Goal: Information Seeking & Learning: Learn about a topic

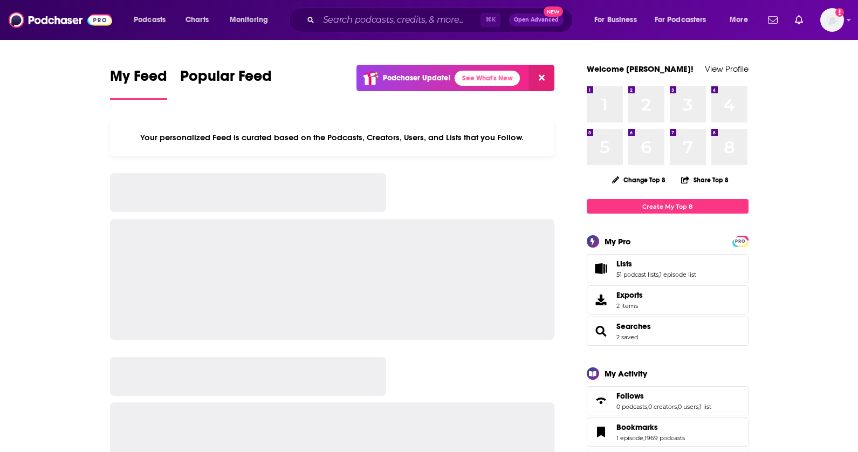
click at [623, 269] on span "Lists 51 podcast lists , 1 episode list" at bounding box center [656, 268] width 80 height 19
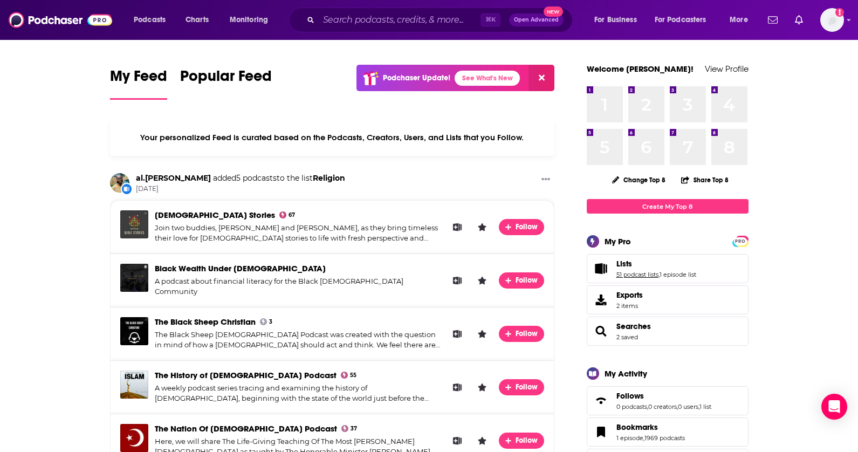
click at [619, 274] on link "51 podcast lists" at bounding box center [637, 275] width 42 height 8
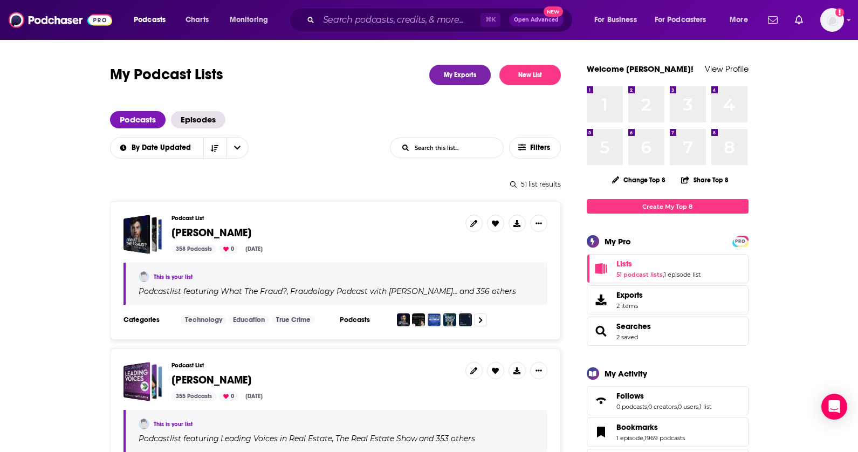
click at [184, 227] on span "[PERSON_NAME]" at bounding box center [211, 232] width 80 height 13
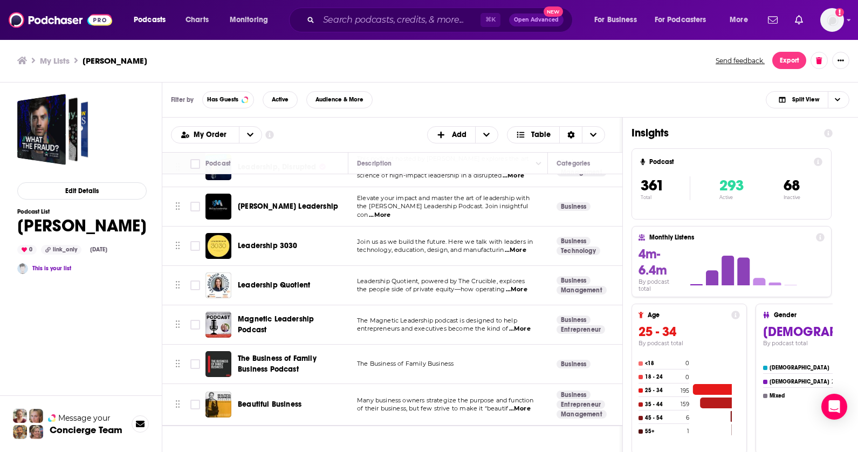
scroll to position [13535, 0]
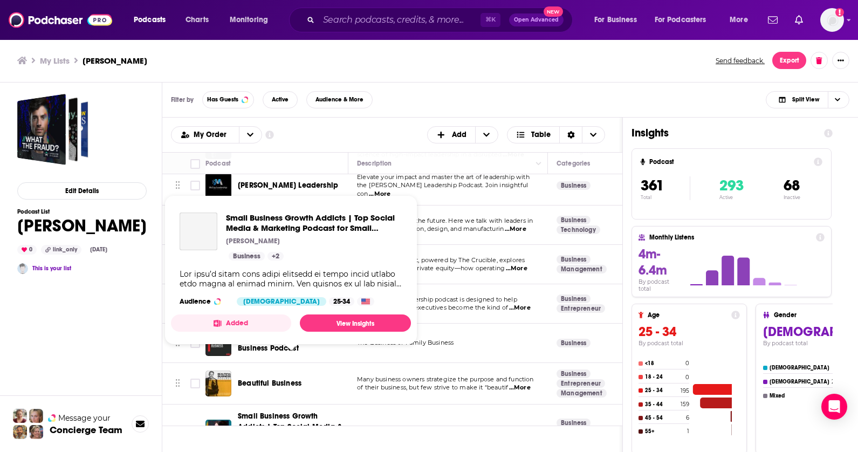
click at [269, 411] on span "Small Business Growth Addicts | Top Social Media & Marketing Podcast for Small …" at bounding box center [290, 432] width 105 height 42
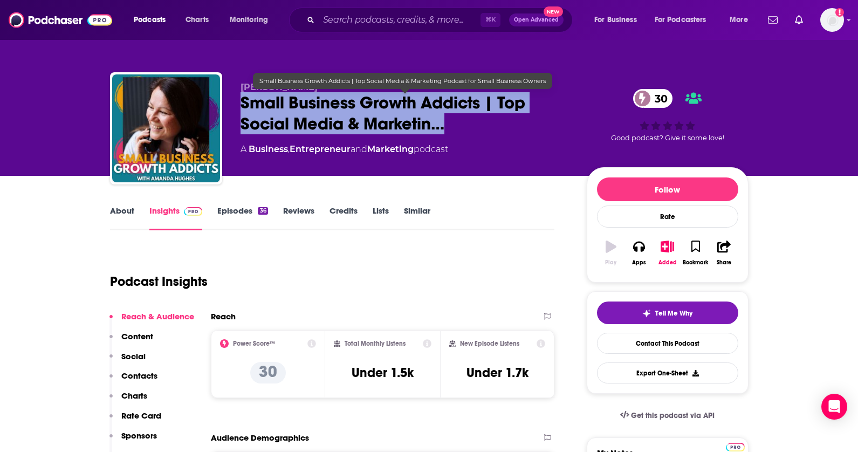
drag, startPoint x: 312, startPoint y: 119, endPoint x: 242, endPoint y: 105, distance: 70.9
click at [242, 105] on span "Small Business Growth Addicts | Top Social Media & Marketin…" at bounding box center [404, 113] width 329 height 42
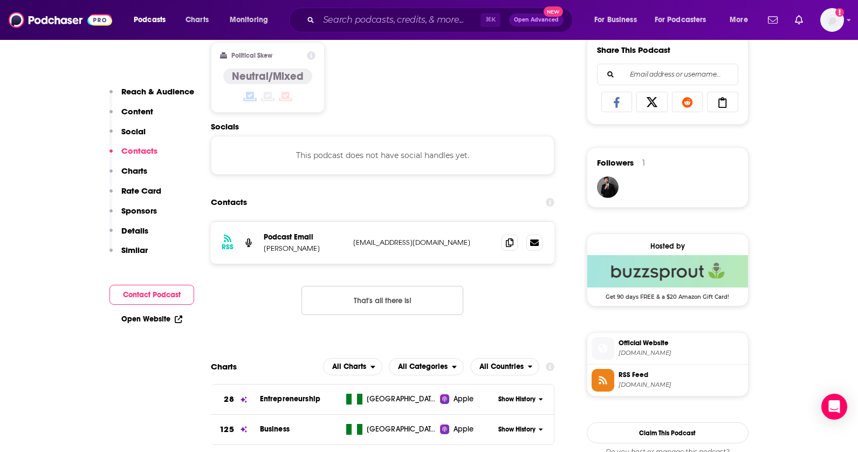
scroll to position [684, 0]
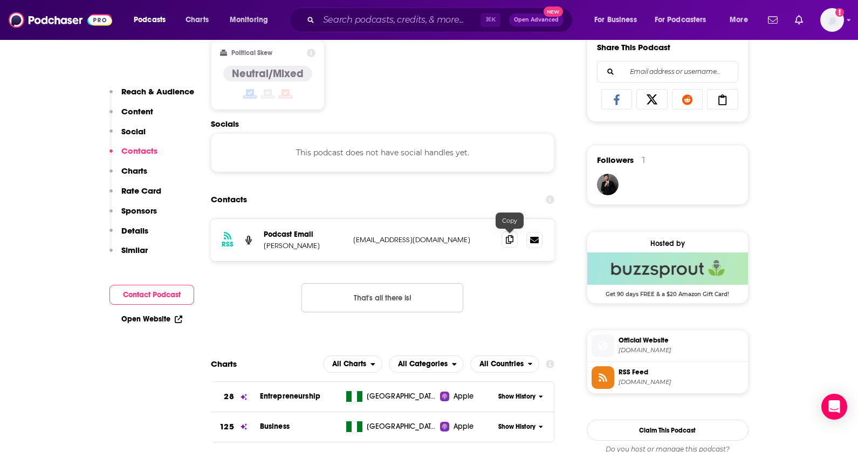
click at [515, 239] on span at bounding box center [509, 239] width 16 height 16
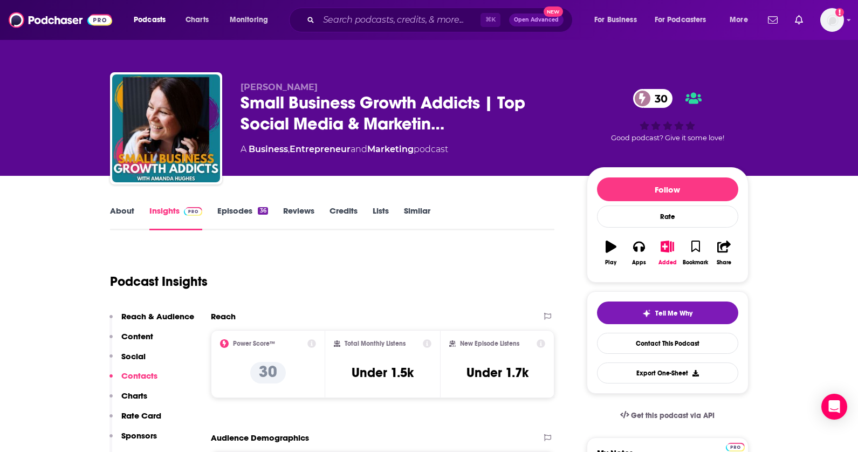
scroll to position [0, 0]
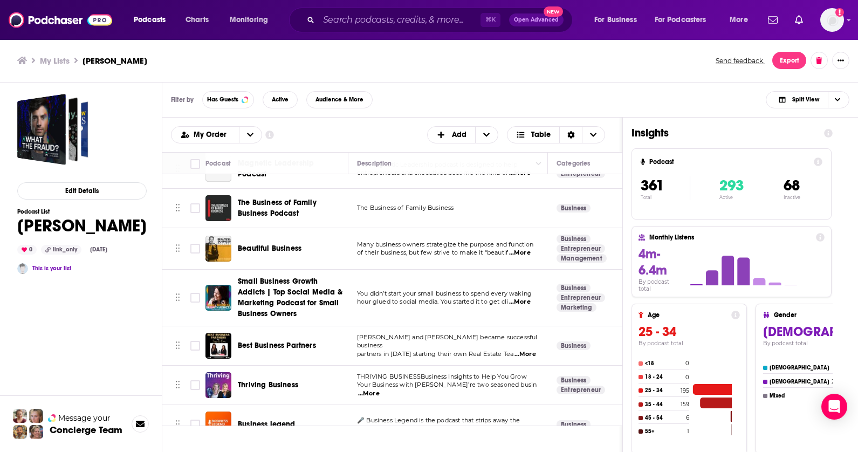
scroll to position [13673, 0]
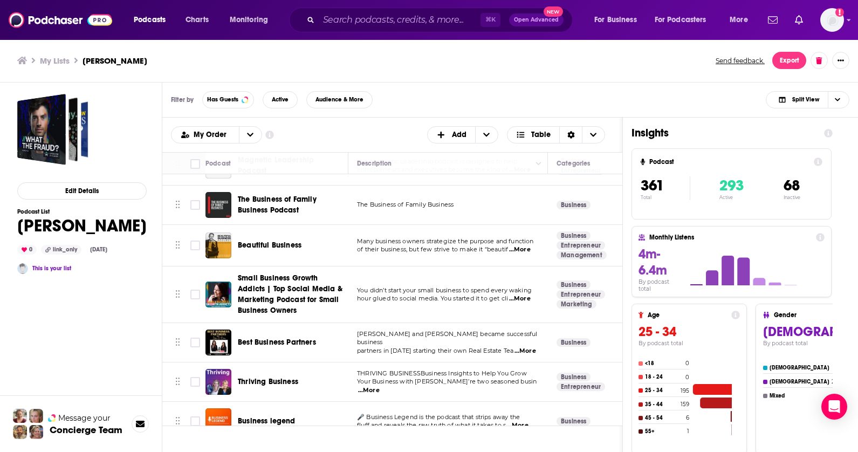
click at [272, 337] on span "Best Business Partners" at bounding box center [277, 341] width 78 height 9
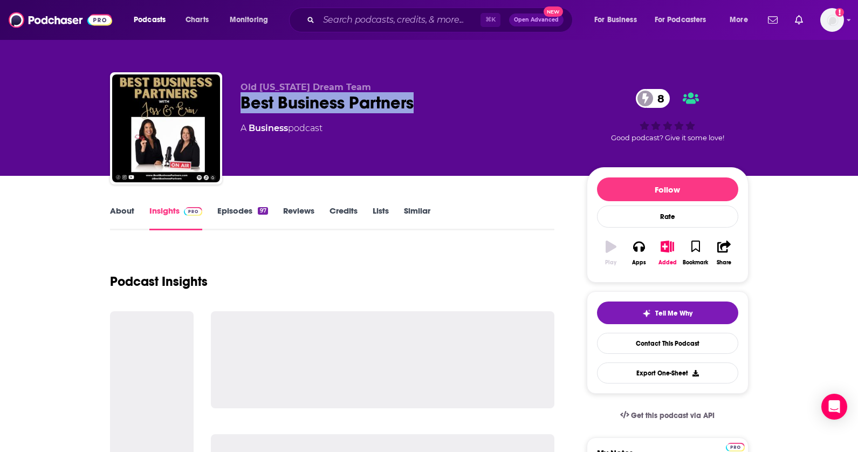
drag, startPoint x: 423, startPoint y: 110, endPoint x: 238, endPoint y: 108, distance: 184.9
click at [238, 108] on div "Old [US_STATE] Dream Team Best Business Partners 8 A Business podcast 8 Good po…" at bounding box center [429, 130] width 638 height 116
copy h2 "Best Business Partners"
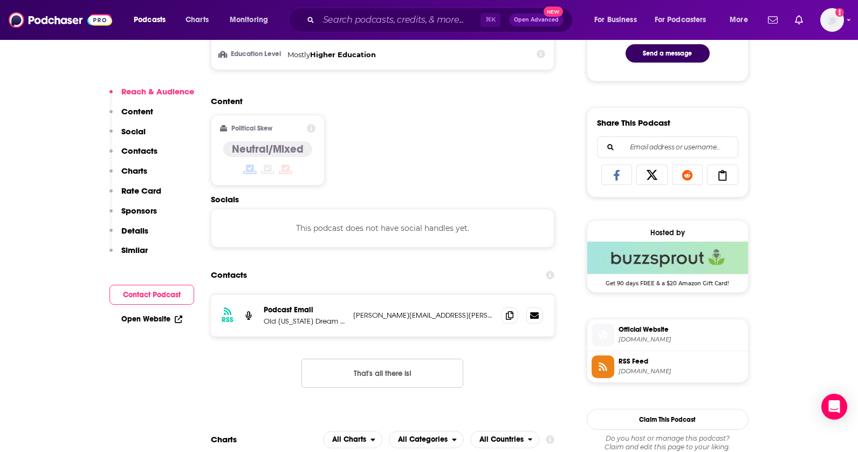
scroll to position [616, 0]
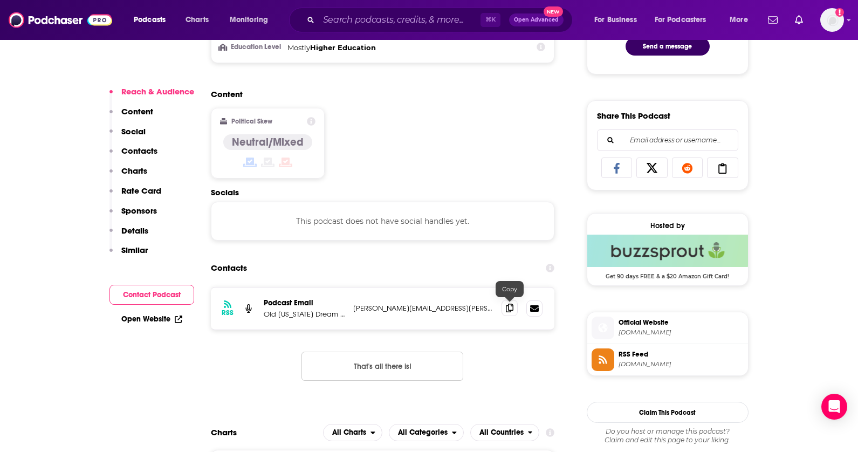
click at [503, 310] on span at bounding box center [509, 308] width 16 height 16
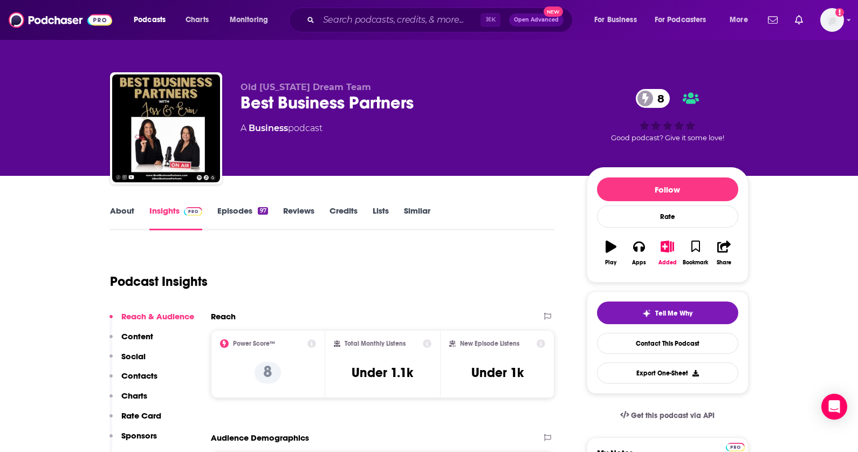
scroll to position [0, 0]
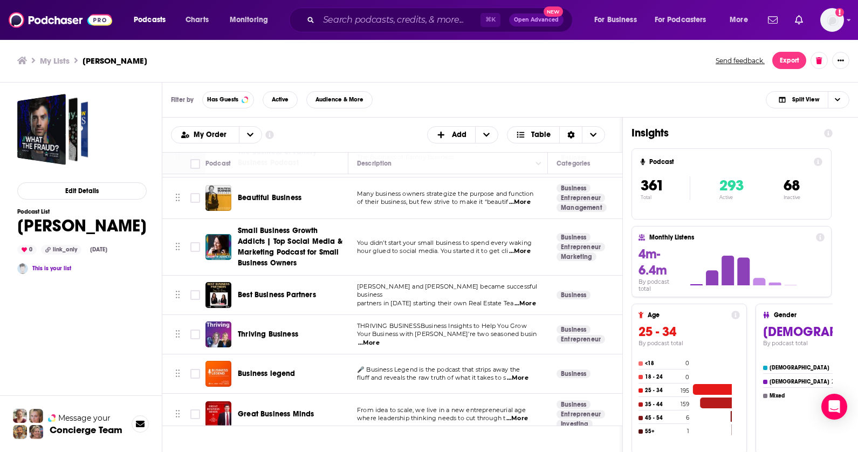
scroll to position [13720, 0]
click at [282, 329] on span "Thriving Business" at bounding box center [268, 333] width 60 height 9
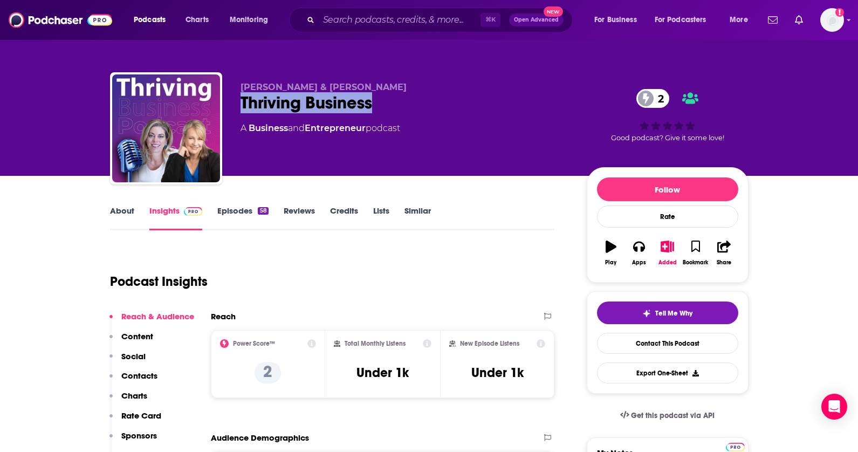
drag, startPoint x: 386, startPoint y: 103, endPoint x: 237, endPoint y: 100, distance: 149.3
click at [237, 100] on div "[PERSON_NAME] & [PERSON_NAME] Thriving Business 2 A Business and Entrepreneur p…" at bounding box center [429, 130] width 638 height 116
copy h2 "Thriving Business"
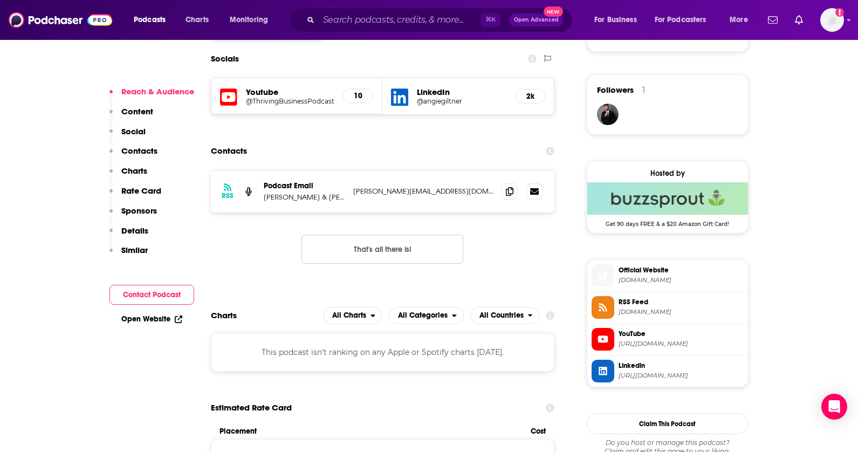
scroll to position [777, 0]
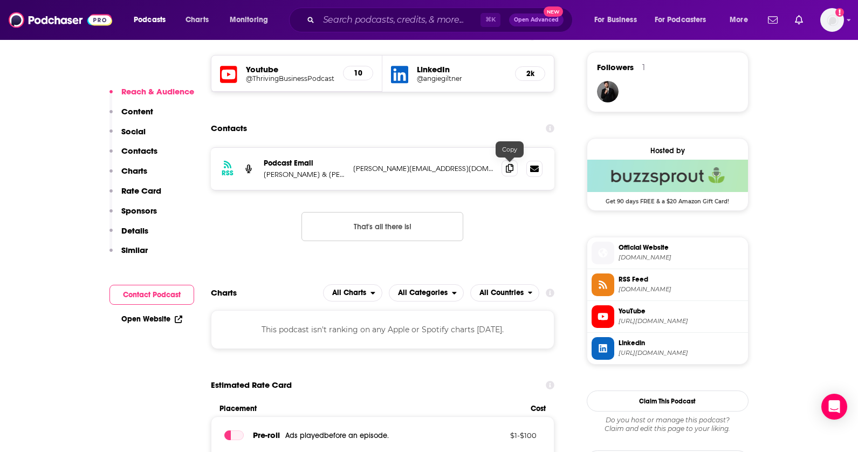
click at [508, 164] on icon at bounding box center [510, 168] width 8 height 9
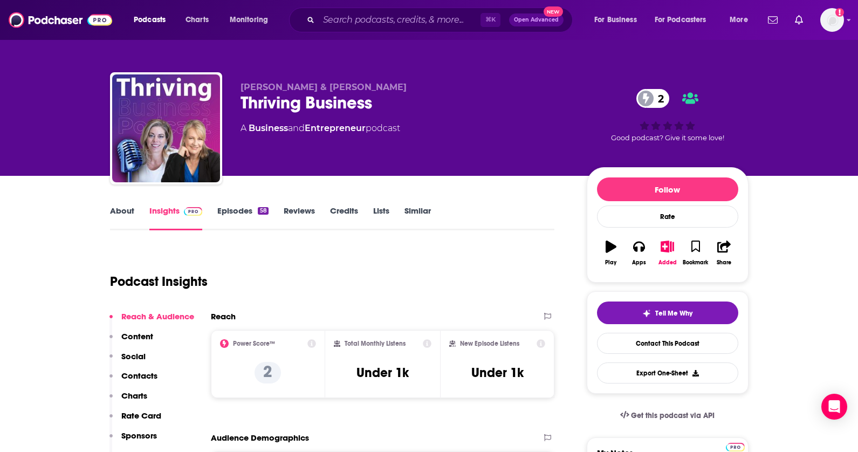
scroll to position [0, 0]
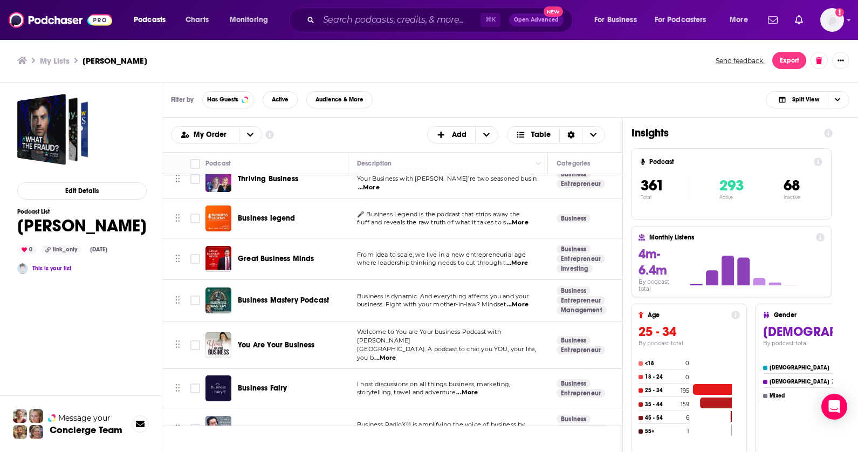
scroll to position [13691, 0]
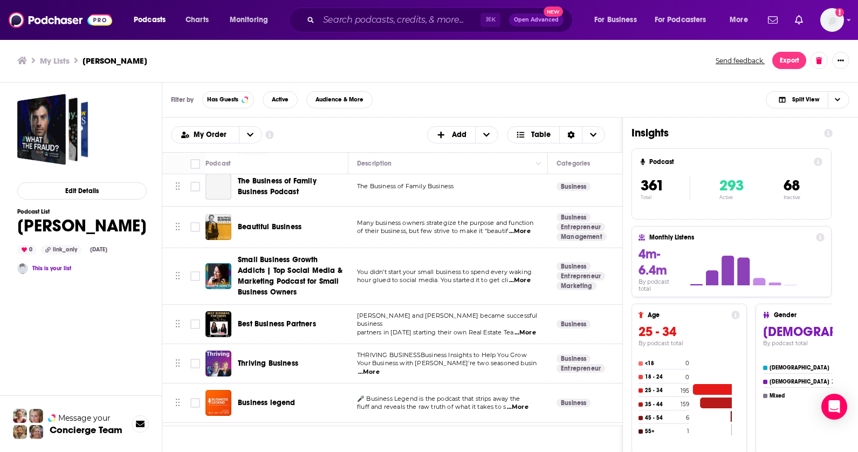
click at [275, 398] on span "Business legend" at bounding box center [267, 402] width 58 height 9
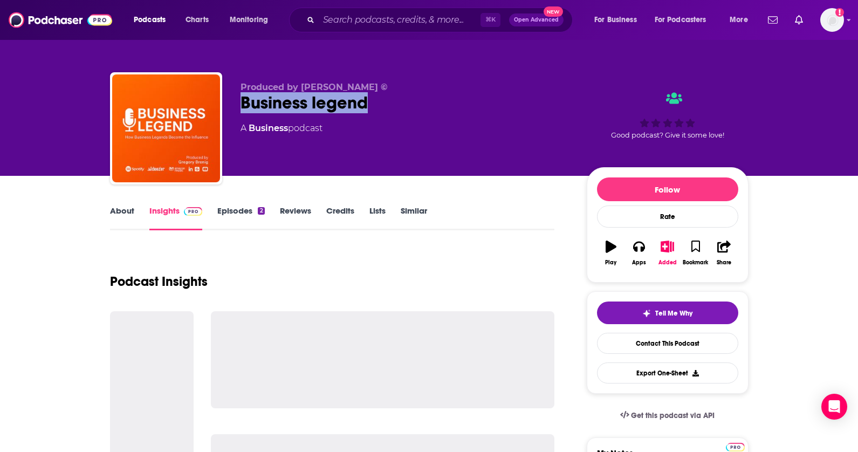
drag, startPoint x: 374, startPoint y: 105, endPoint x: 236, endPoint y: 102, distance: 138.0
click at [236, 102] on div "Produced by [PERSON_NAME] © Business legend A Business podcast Good podcast? Gi…" at bounding box center [429, 130] width 638 height 116
copy h2 "Business legend"
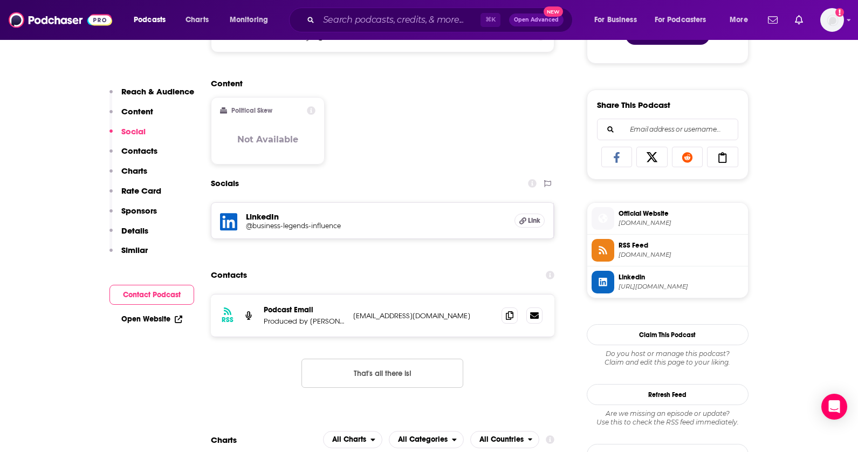
scroll to position [690, 0]
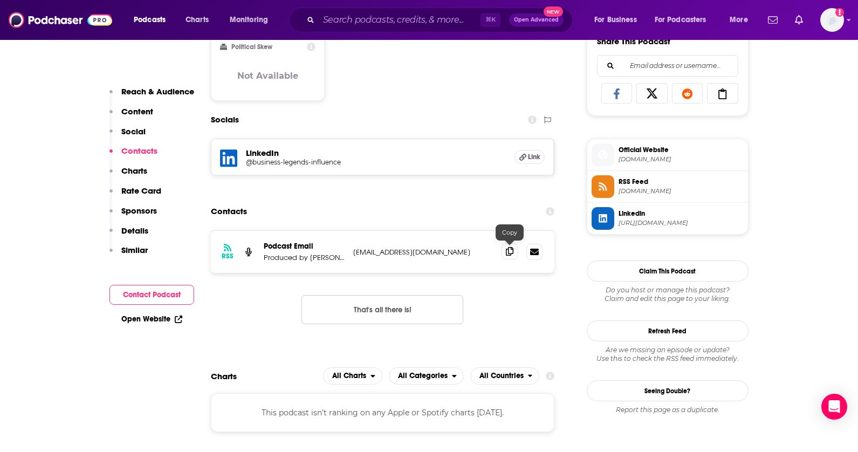
click at [512, 245] on span at bounding box center [509, 251] width 16 height 16
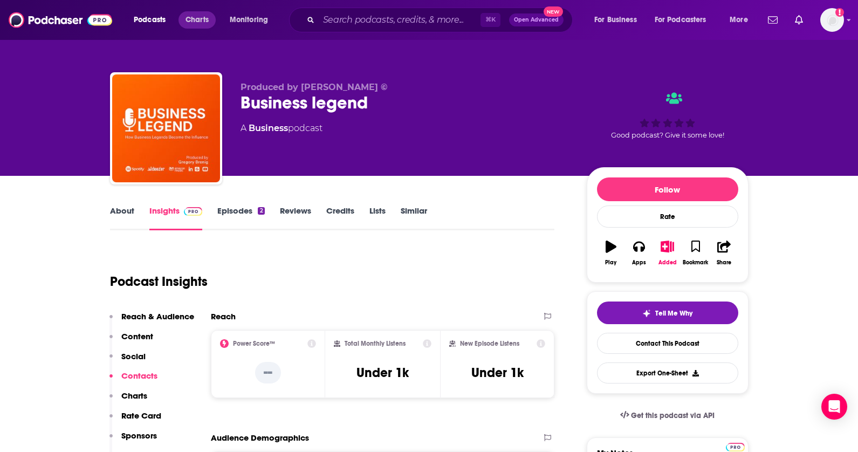
scroll to position [0, 0]
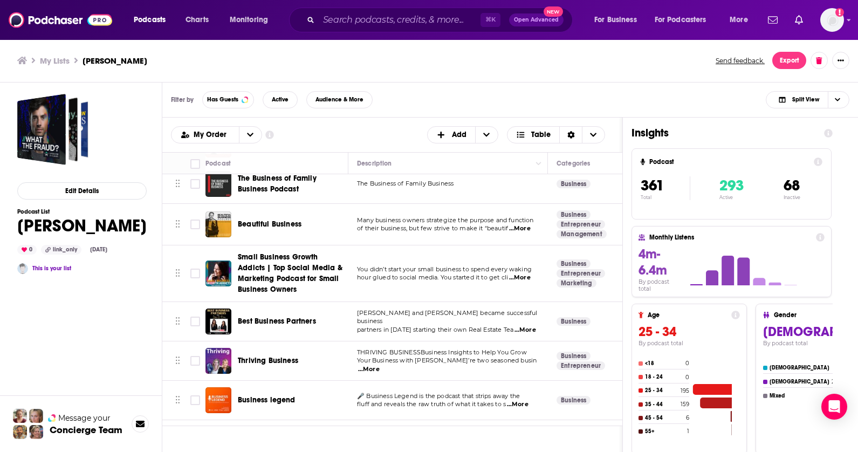
scroll to position [13694, 0]
click at [287, 436] on span "Great Business Minds" at bounding box center [276, 440] width 76 height 9
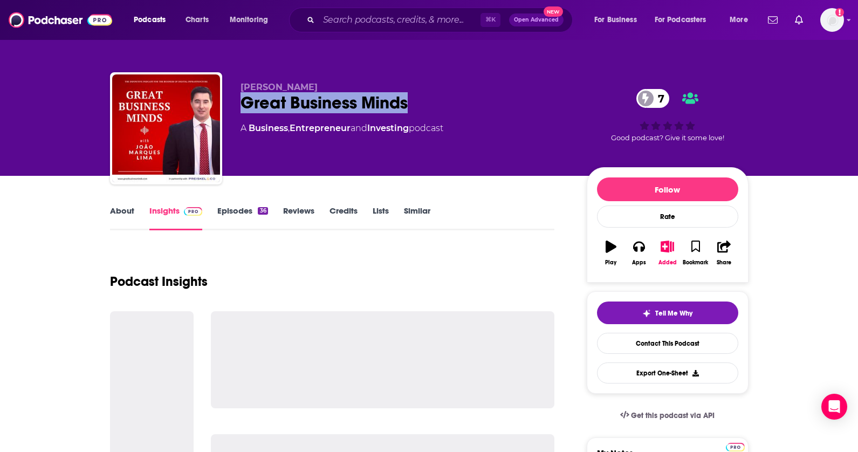
drag, startPoint x: 417, startPoint y: 108, endPoint x: 238, endPoint y: 105, distance: 178.4
click at [238, 105] on div "João Marques Lima Great Business Minds 7 A Business , Entrepreneur and Investin…" at bounding box center [429, 130] width 638 height 116
copy h2 "Great Business Minds"
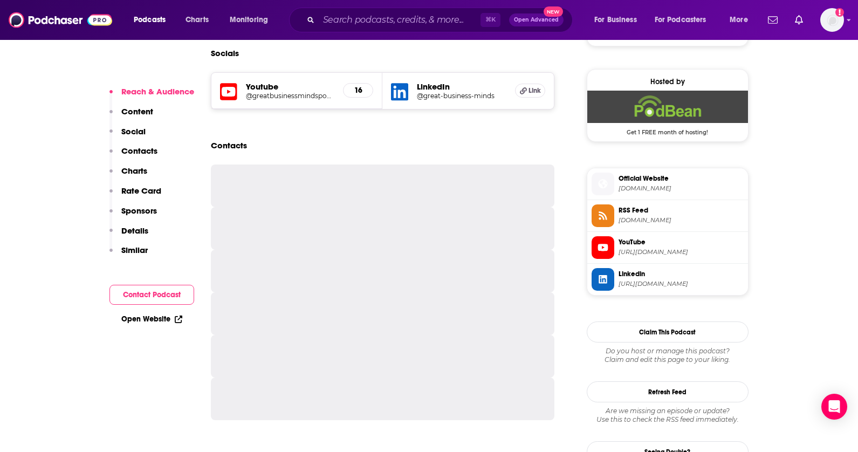
scroll to position [762, 0]
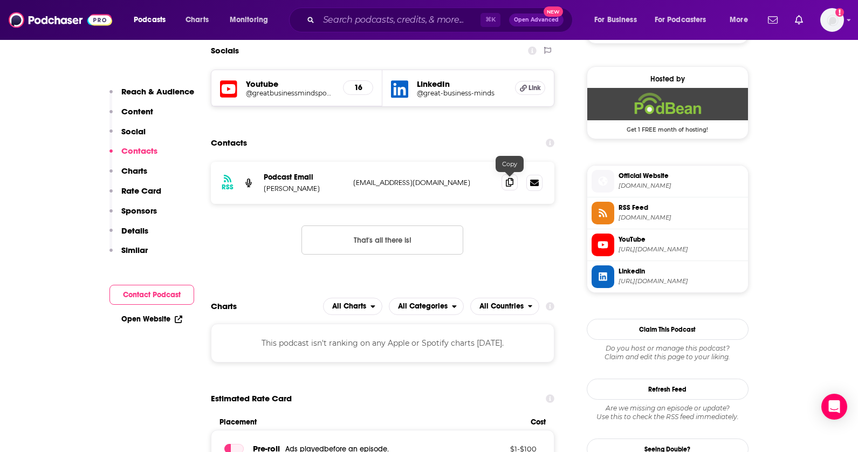
click at [509, 181] on icon at bounding box center [510, 182] width 8 height 9
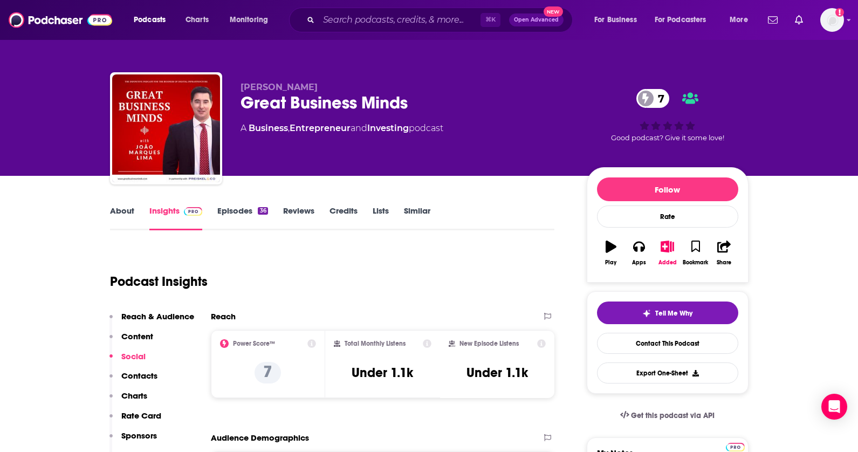
scroll to position [0, 0]
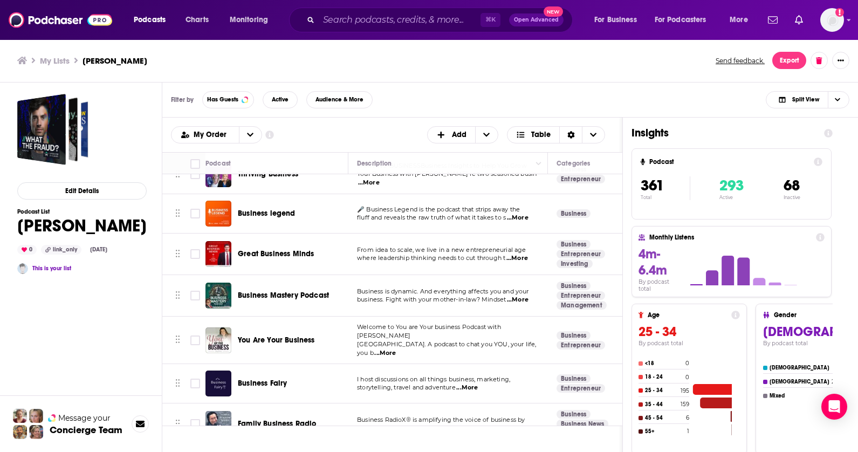
scroll to position [13789, 0]
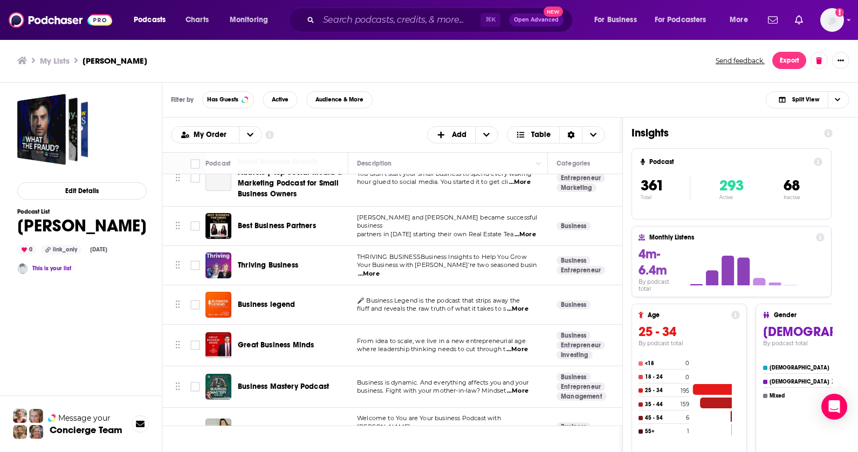
click at [268, 382] on span "Business Mastery Podcast" at bounding box center [283, 386] width 91 height 9
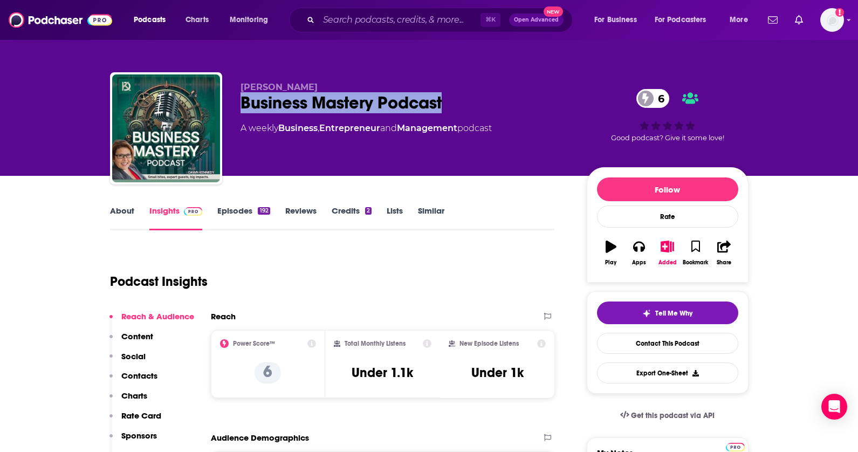
drag, startPoint x: 259, startPoint y: 102, endPoint x: 240, endPoint y: 99, distance: 19.6
click at [240, 99] on div "Business Mastery Podcast 6" at bounding box center [404, 102] width 329 height 21
click at [496, 0] on div "Podcasts Charts Monitoring ⌘ K Open Advanced New For Business For Podcasters Mo…" at bounding box center [429, 20] width 858 height 40
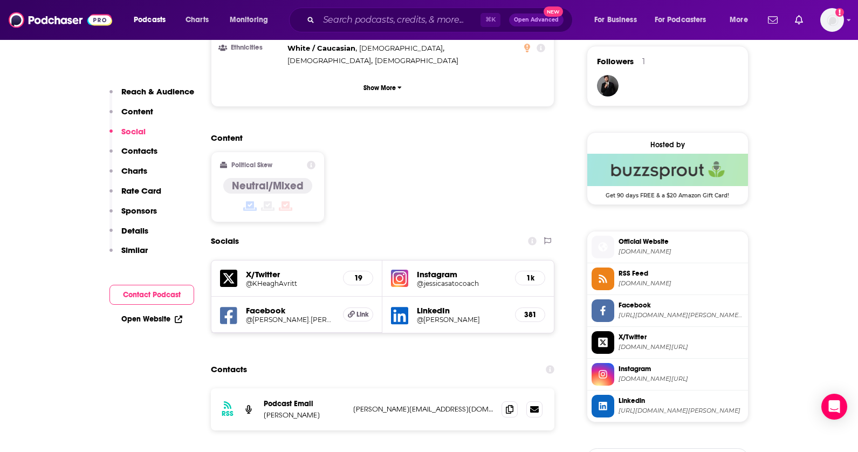
scroll to position [786, 0]
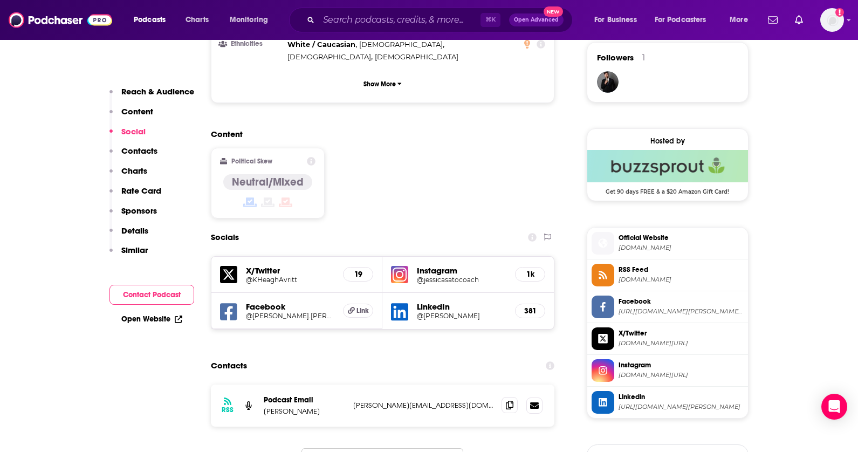
click at [509, 401] on icon at bounding box center [510, 405] width 8 height 9
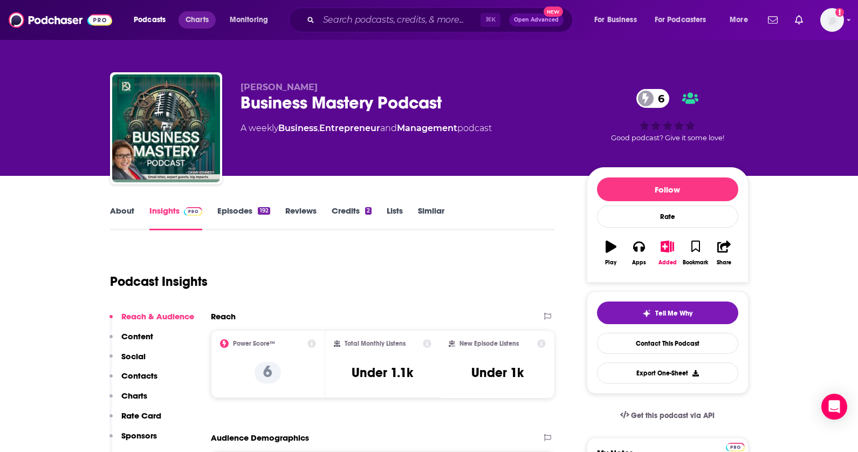
scroll to position [0, 0]
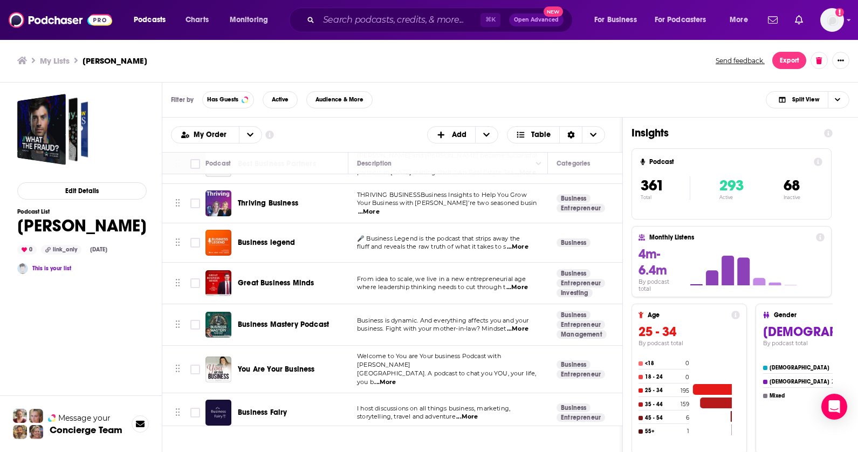
scroll to position [13834, 0]
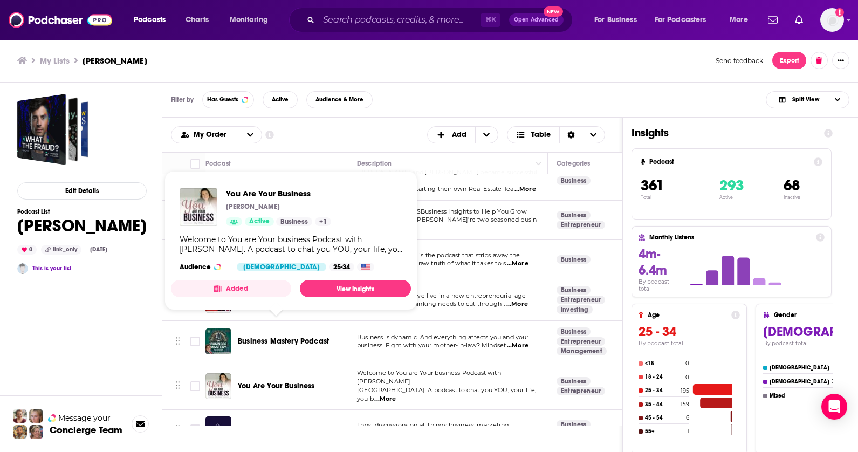
click at [283, 381] on span "You Are Your Business" at bounding box center [276, 385] width 77 height 9
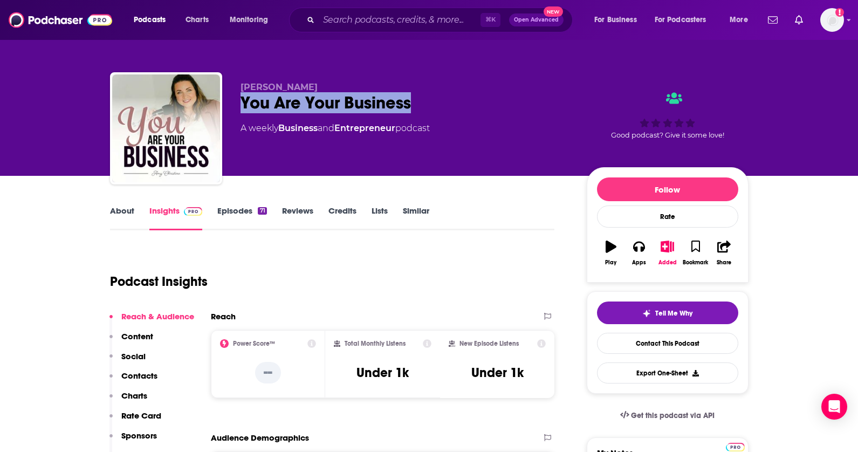
drag, startPoint x: 346, startPoint y: 103, endPoint x: 241, endPoint y: 99, distance: 104.6
click at [241, 99] on div "You Are Your Business" at bounding box center [404, 102] width 329 height 21
copy h2 "You Are Your Business"
click at [507, 1] on div "Podcasts Charts Monitoring ⌘ K Open Advanced New For Business For Podcasters Mo…" at bounding box center [429, 20] width 858 height 40
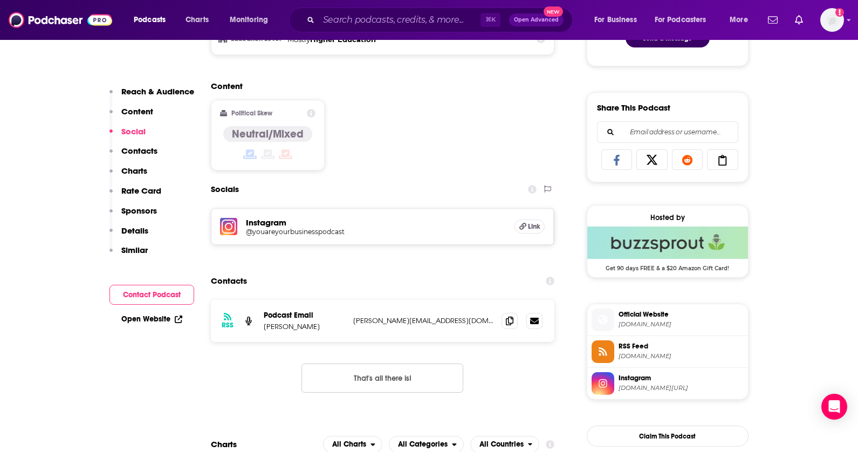
scroll to position [650, 0]
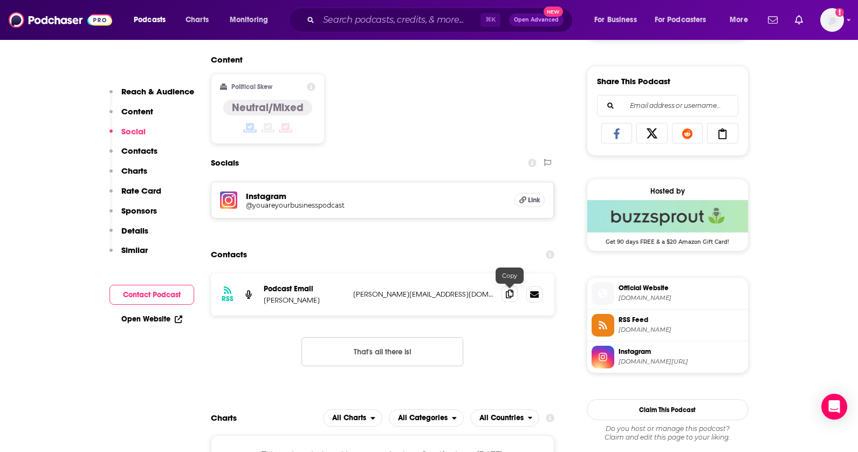
click at [511, 297] on icon at bounding box center [510, 293] width 8 height 9
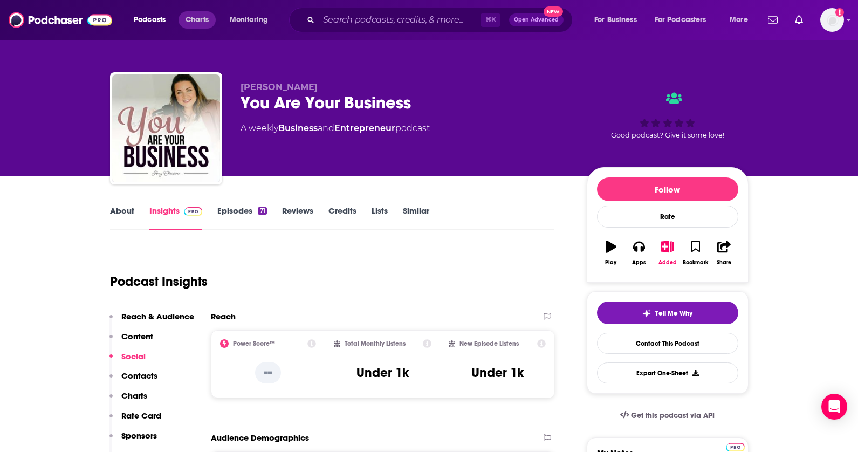
scroll to position [-1, 0]
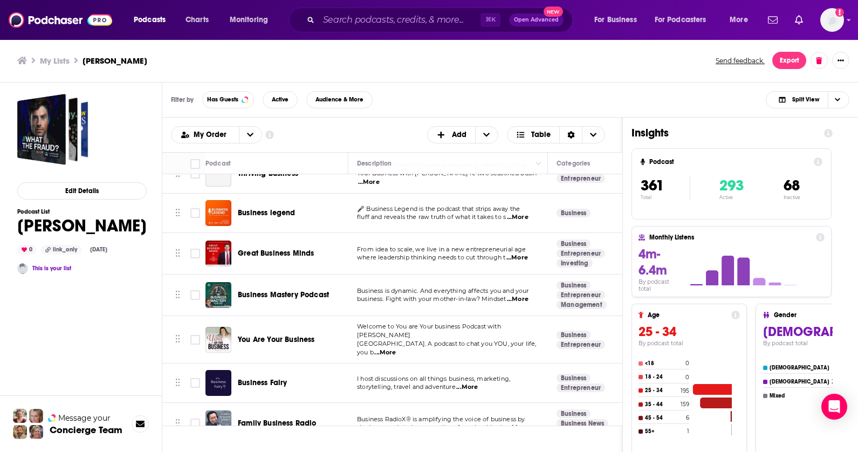
scroll to position [13879, 0]
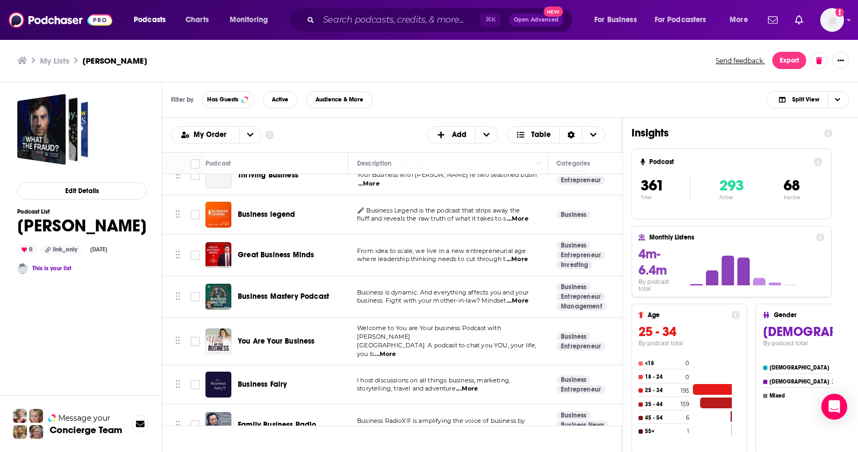
click at [272, 379] on span "Business Fairy" at bounding box center [262, 383] width 49 height 9
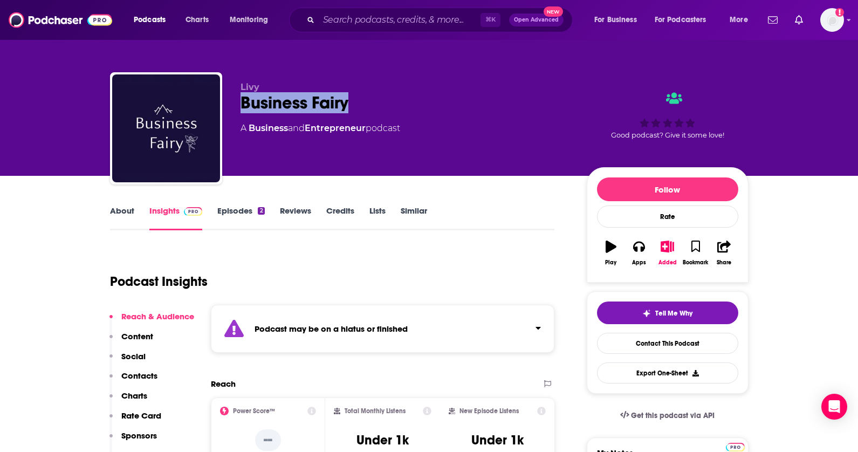
drag, startPoint x: 367, startPoint y: 109, endPoint x: 235, endPoint y: 108, distance: 132.1
click at [235, 108] on div "Livy Business Fairy A Business and Entrepreneur podcast Good podcast? Give it s…" at bounding box center [429, 130] width 638 height 116
click at [477, 2] on div "Podcasts Charts Monitoring ⌘ K Open Advanced New For Business For Podcasters Mo…" at bounding box center [429, 20] width 858 height 40
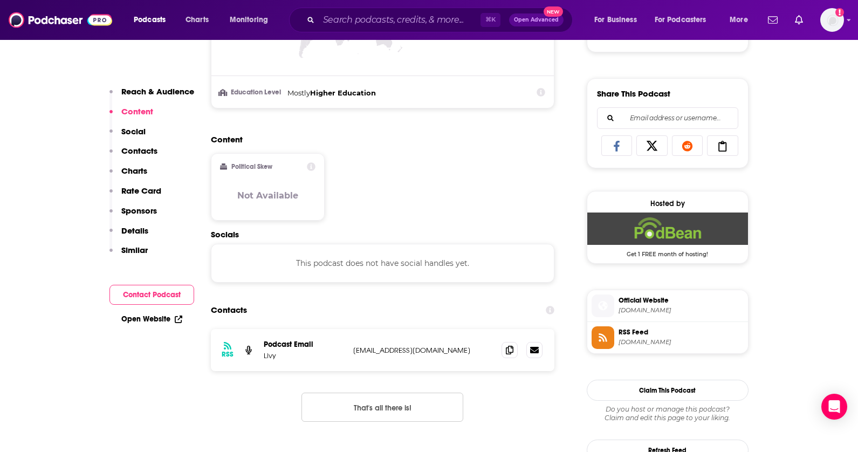
scroll to position [671, 0]
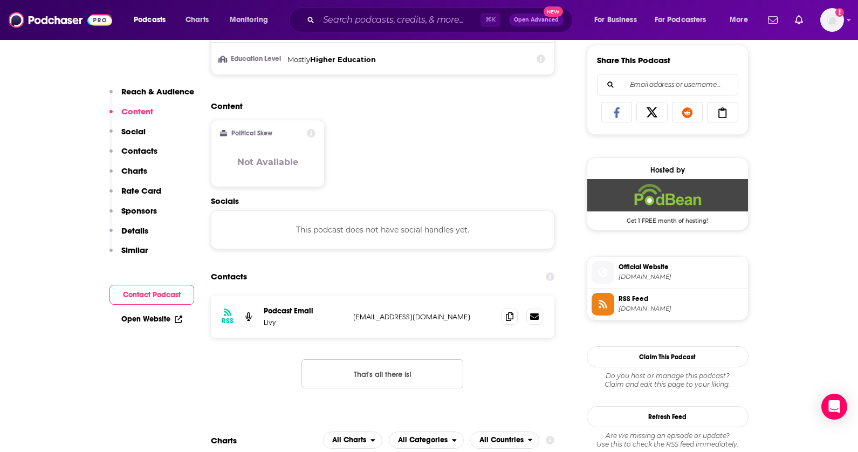
click at [515, 326] on div "RSS Podcast Email Livy yoga1234rose@outlook.com yoga1234rose@outlook.com" at bounding box center [383, 316] width 344 height 42
click at [515, 322] on span at bounding box center [509, 316] width 16 height 16
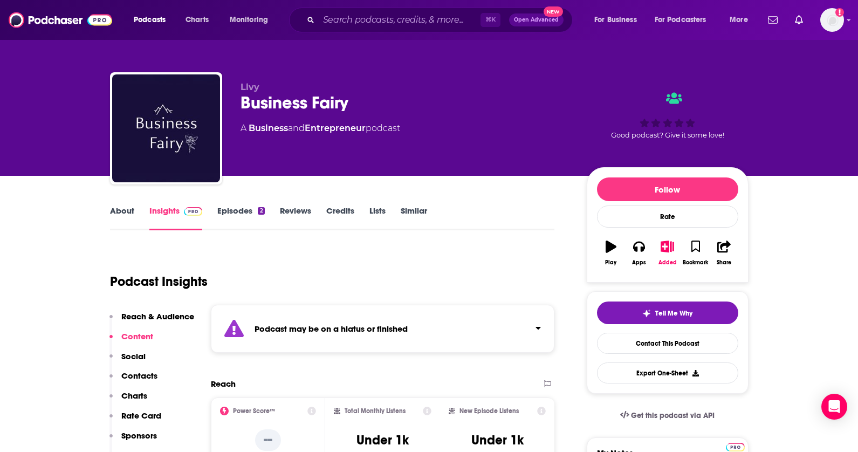
scroll to position [0, 0]
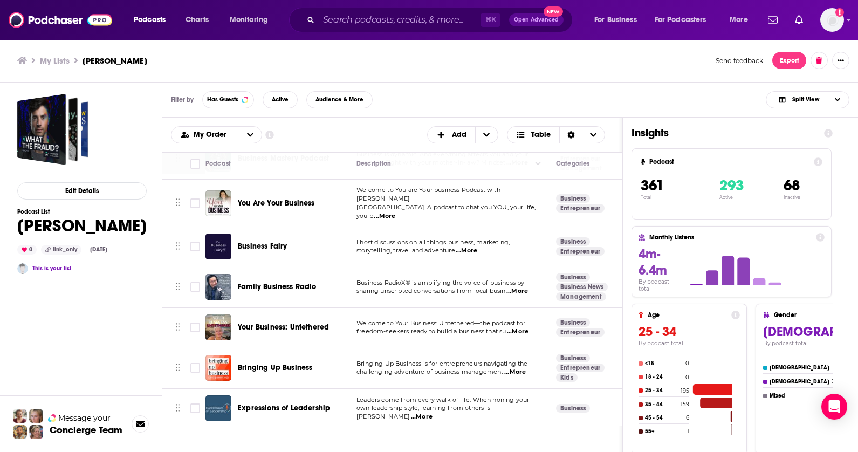
scroll to position [14017, 1]
click at [293, 282] on span "Family Business Radio" at bounding box center [277, 286] width 79 height 9
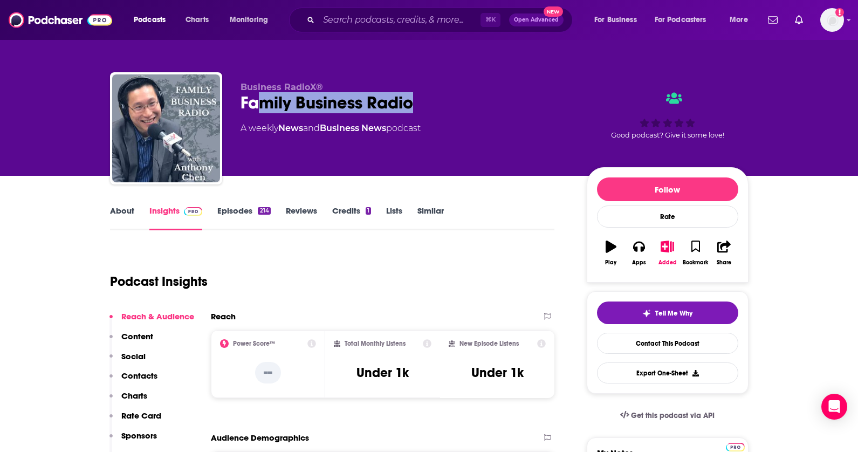
drag, startPoint x: 266, startPoint y: 103, endPoint x: 428, endPoint y: 99, distance: 162.3
click at [239, 101] on div "Business RadioX® Family Business Radio A weekly News and Business News podcast …" at bounding box center [429, 130] width 638 height 116
click at [424, 107] on div "Family Business Radio" at bounding box center [404, 102] width 329 height 21
drag, startPoint x: 424, startPoint y: 107, endPoint x: 231, endPoint y: 100, distance: 192.5
click at [230, 100] on div "Business RadioX® Family Business Radio A weekly News and Business News podcast …" at bounding box center [429, 130] width 638 height 116
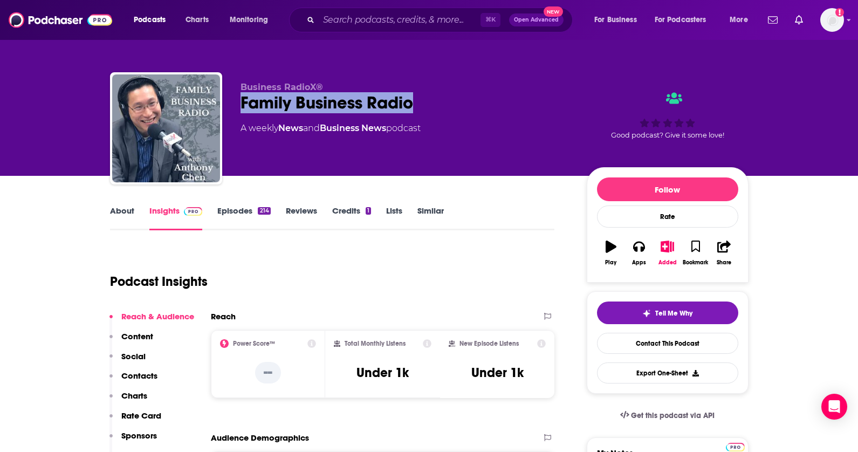
copy h2 "Family Business Radio"
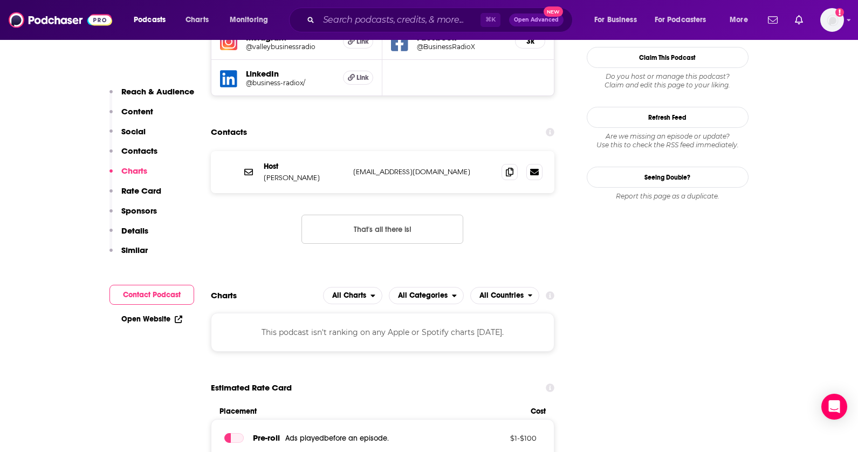
scroll to position [1062, 0]
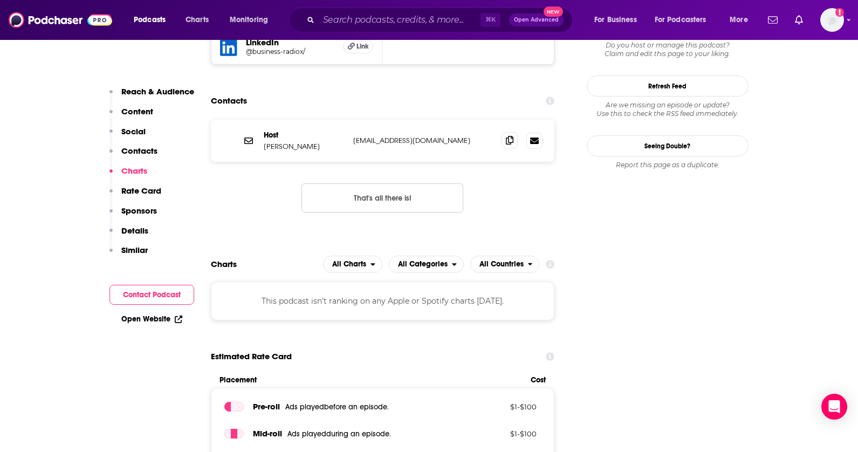
click at [513, 136] on icon at bounding box center [510, 140] width 8 height 9
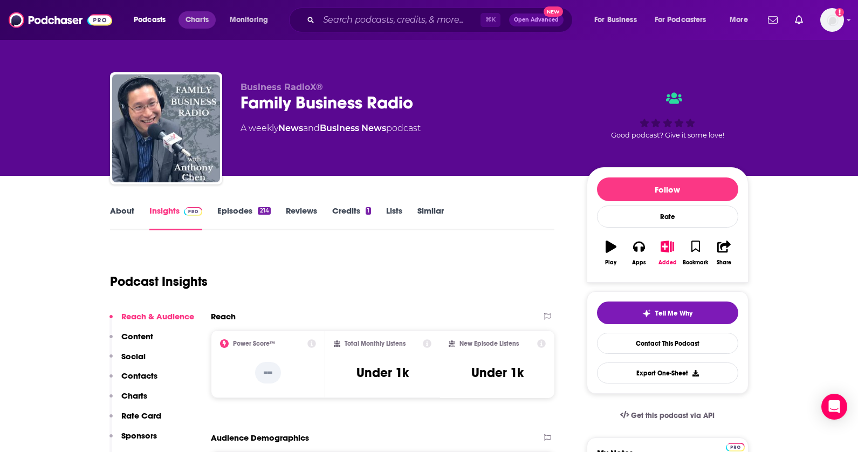
scroll to position [0, 0]
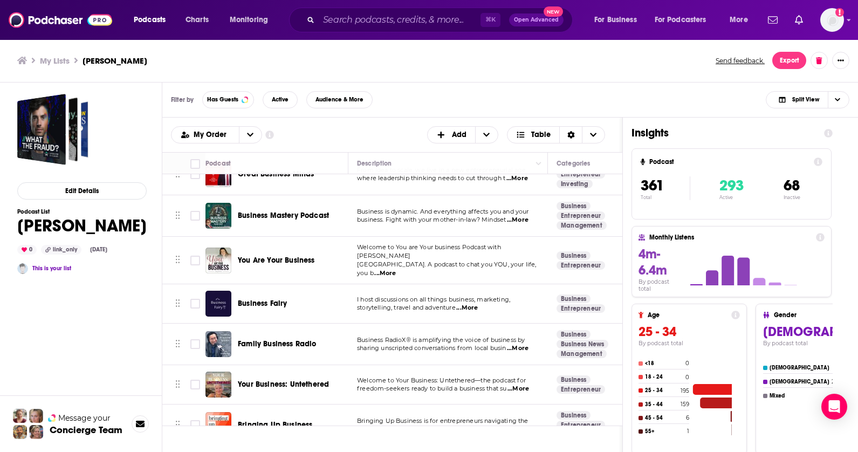
scroll to position [13958, 0]
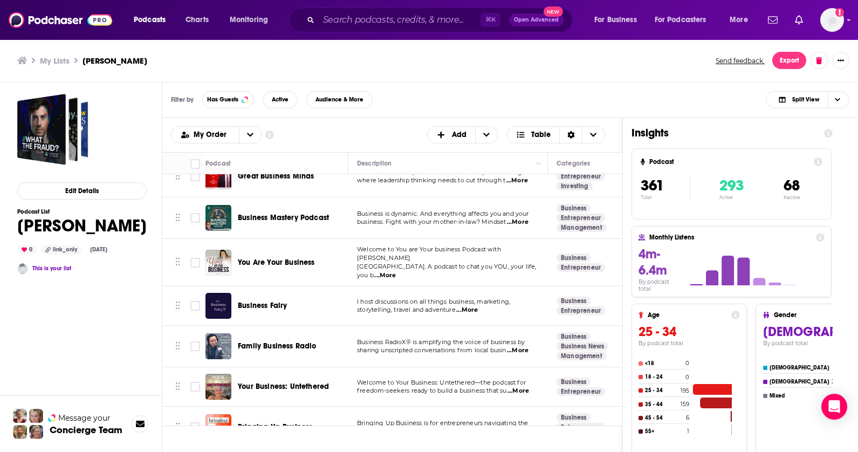
click at [294, 382] on span "Your Business: Untethered" at bounding box center [283, 386] width 91 height 9
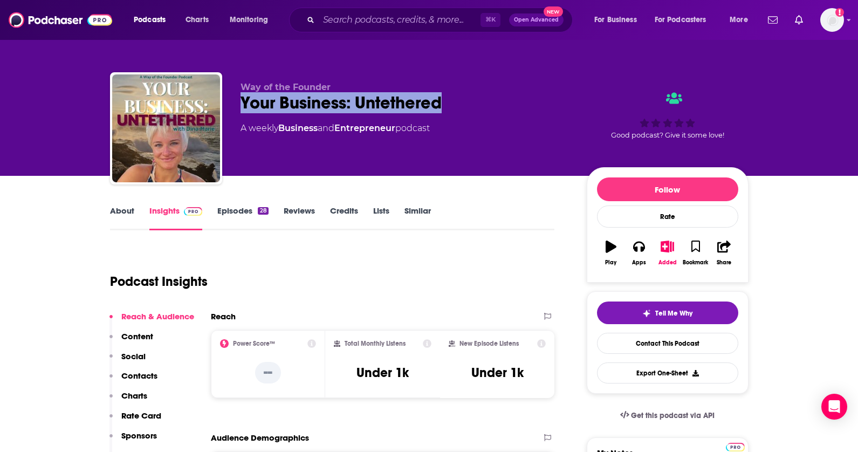
drag, startPoint x: 454, startPoint y: 109, endPoint x: 236, endPoint y: 106, distance: 218.3
click at [236, 106] on div "Way of the Founder Your Business: Untethered A weekly Business and Entrepreneur…" at bounding box center [429, 130] width 638 height 116
copy h2 "Your Business: Untethered"
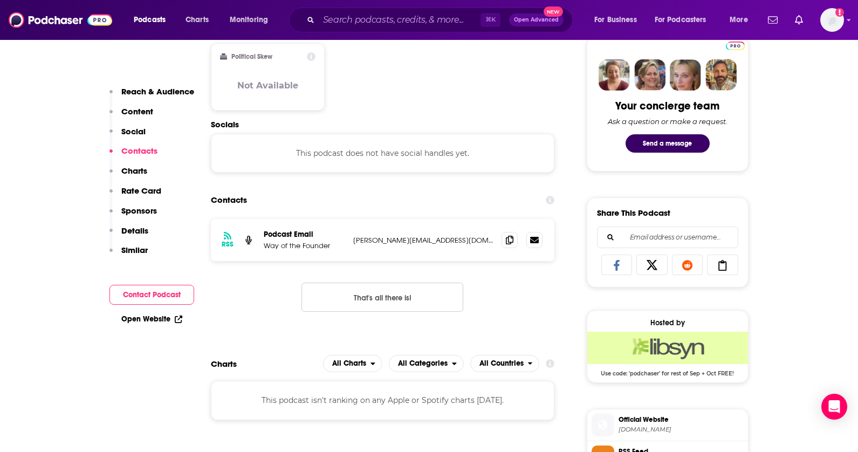
scroll to position [522, 0]
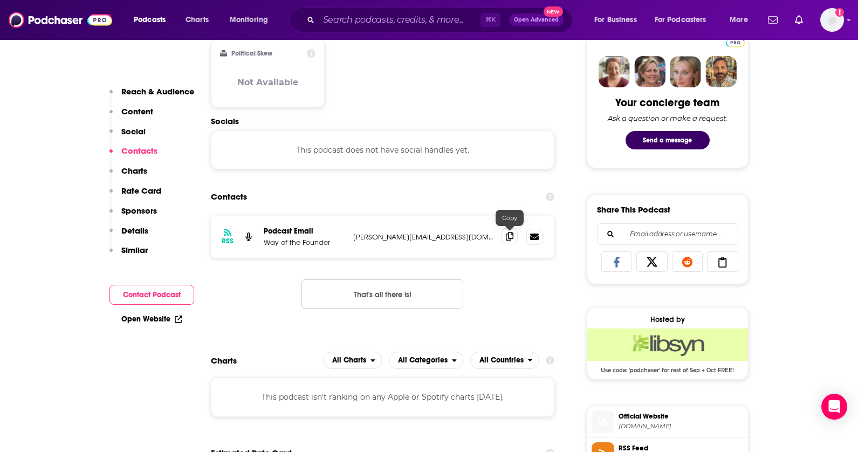
click at [510, 236] on icon at bounding box center [510, 236] width 8 height 9
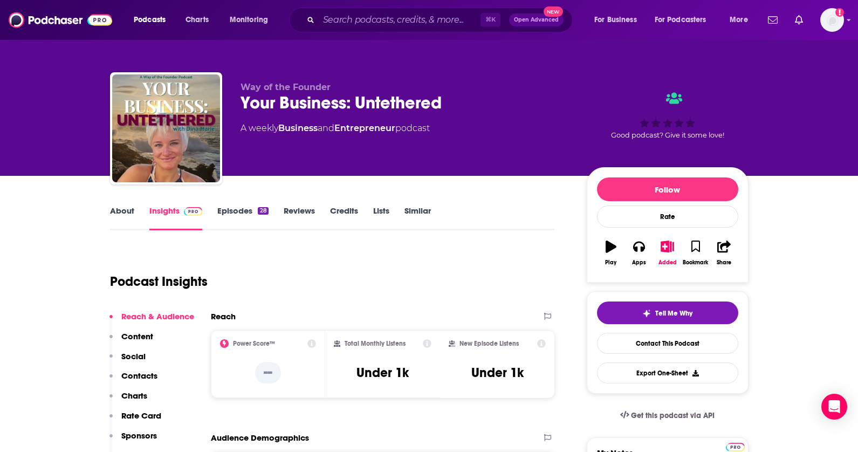
scroll to position [0, 0]
